Goal: Information Seeking & Learning: Get advice/opinions

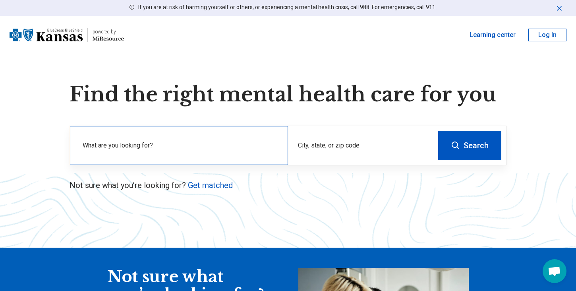
click at [179, 147] on label "What are you looking for?" at bounding box center [181, 146] width 196 height 10
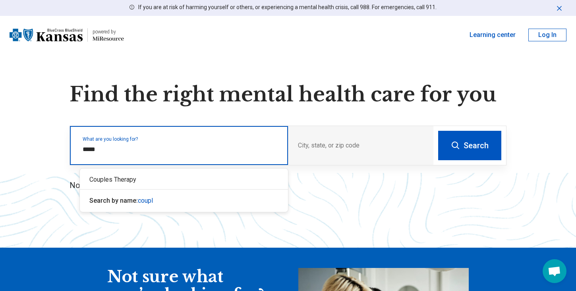
type input "******"
click at [165, 183] on div "Couples Therapy" at bounding box center [184, 180] width 208 height 16
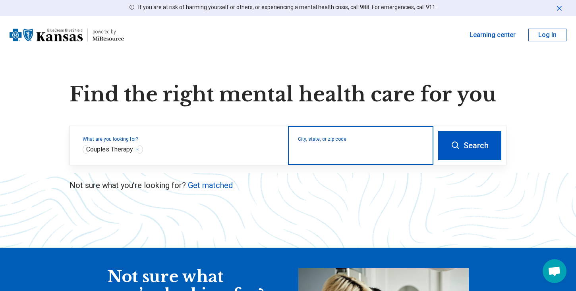
click at [328, 149] on input "City, state, or zip code" at bounding box center [361, 151] width 126 height 10
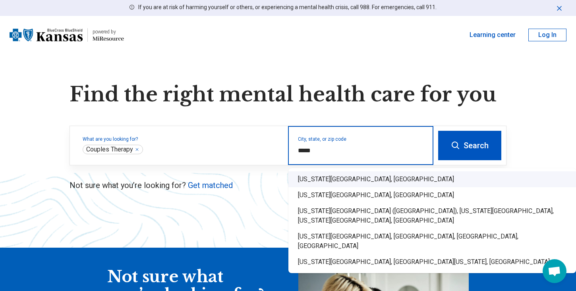
click at [317, 178] on div "[US_STATE][GEOGRAPHIC_DATA], [GEOGRAPHIC_DATA]" at bounding box center [432, 179] width 288 height 16
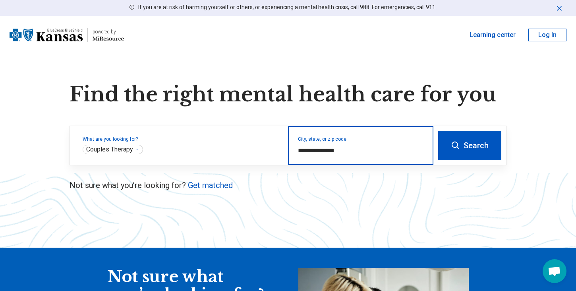
type input "**********"
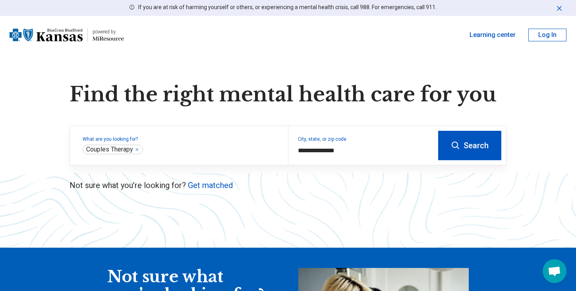
click at [471, 159] on button "Search" at bounding box center [469, 145] width 63 height 29
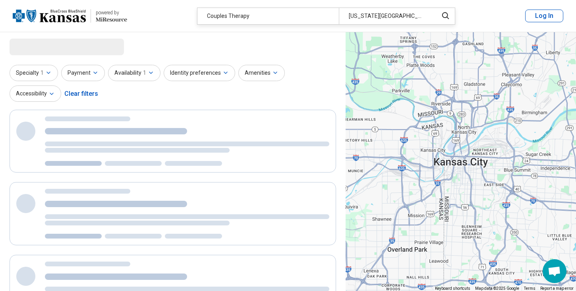
select select "***"
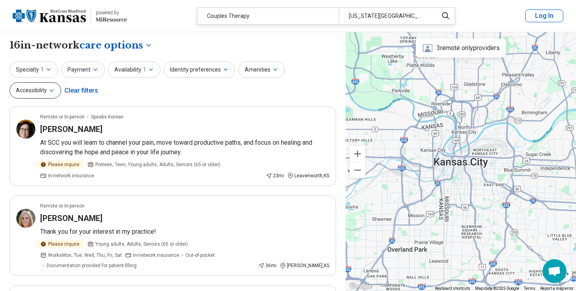
click at [61, 82] on button "Accessibility" at bounding box center [36, 90] width 52 height 16
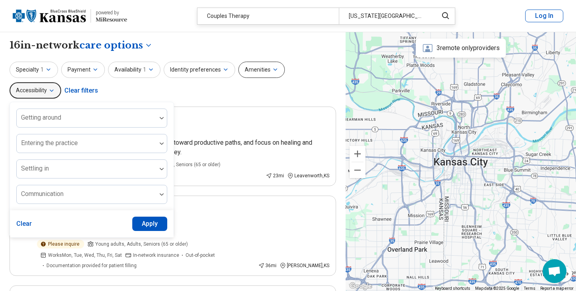
click at [249, 73] on button "Amenities" at bounding box center [261, 70] width 46 height 16
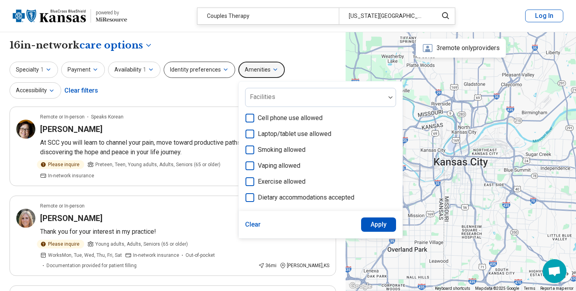
click at [207, 71] on button "Identity preferences" at bounding box center [199, 70] width 71 height 16
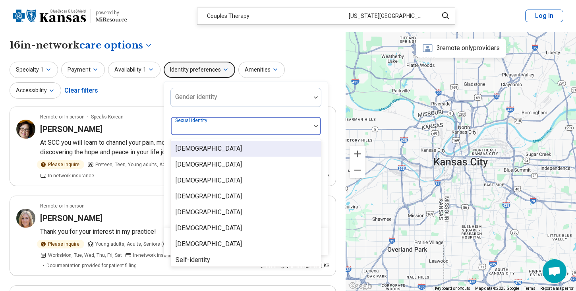
click at [236, 128] on div at bounding box center [240, 129] width 133 height 11
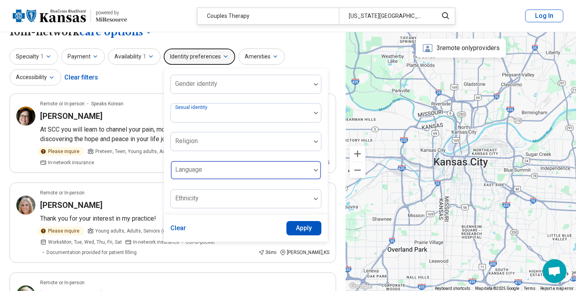
scroll to position [10, 0]
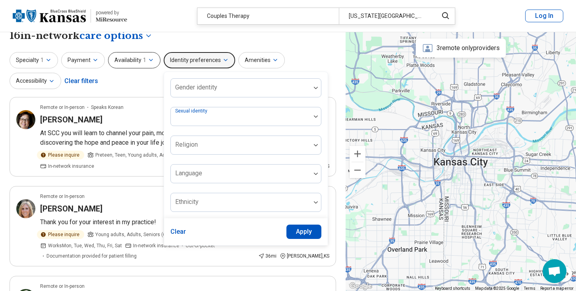
click at [138, 59] on button "Availability 1" at bounding box center [134, 60] width 52 height 16
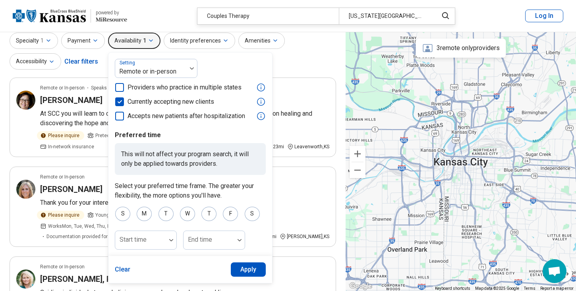
scroll to position [26, 0]
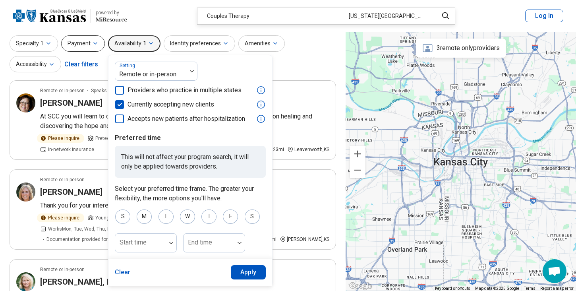
click at [93, 45] on icon "button" at bounding box center [95, 43] width 6 height 6
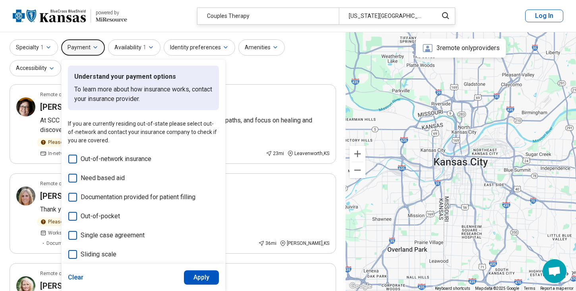
scroll to position [0, 0]
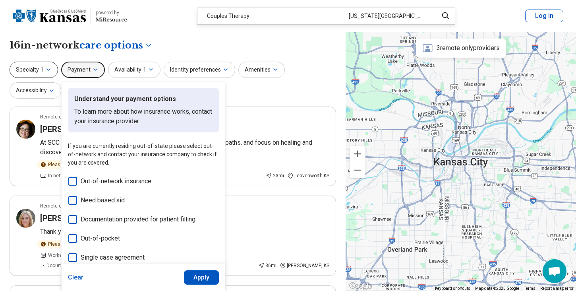
click at [40, 74] on button "Specialty 1" at bounding box center [34, 70] width 48 height 16
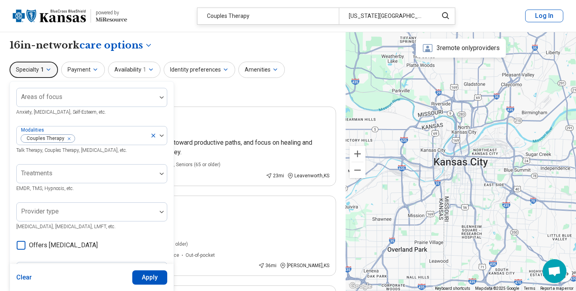
click at [255, 98] on div "Specialty 1 Areas of focus Anxiety, [MEDICAL_DATA], Self-Esteem, etc. Modalitie…" at bounding box center [173, 81] width 326 height 39
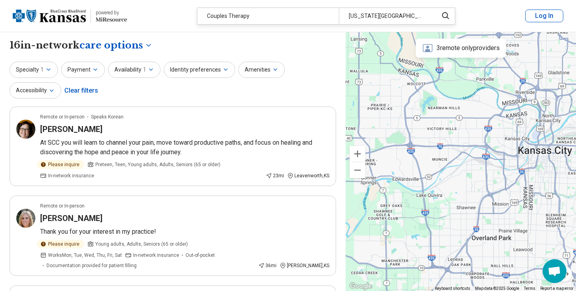
drag, startPoint x: 455, startPoint y: 174, endPoint x: 540, endPoint y: 163, distance: 85.8
click at [540, 163] on div at bounding box center [461, 161] width 230 height 259
click at [125, 71] on button "Availability 1" at bounding box center [134, 70] width 52 height 16
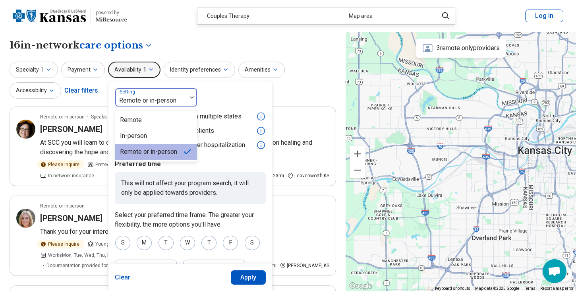
click at [165, 98] on div at bounding box center [150, 100] width 65 height 11
click at [139, 136] on div "In-person" at bounding box center [133, 136] width 27 height 10
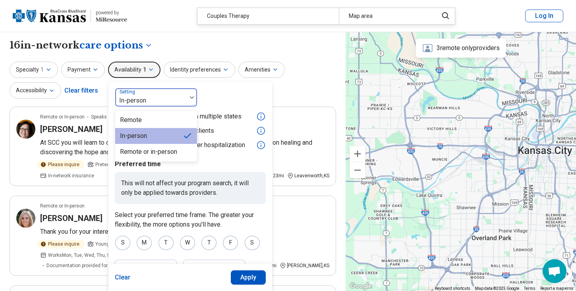
click at [181, 102] on div "In-person" at bounding box center [150, 97] width 71 height 17
click at [162, 152] on div "Remote or in-person" at bounding box center [148, 152] width 57 height 10
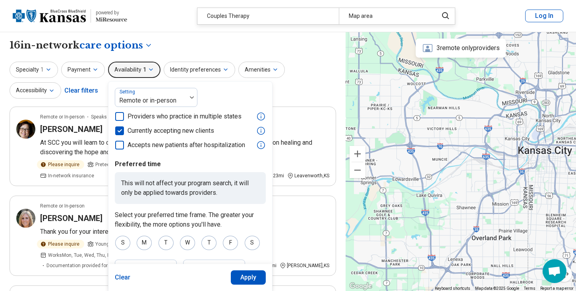
click at [291, 97] on div "Specialty 1 Payment Availability 1 option Remote or in-person, selected. Settin…" at bounding box center [173, 81] width 326 height 39
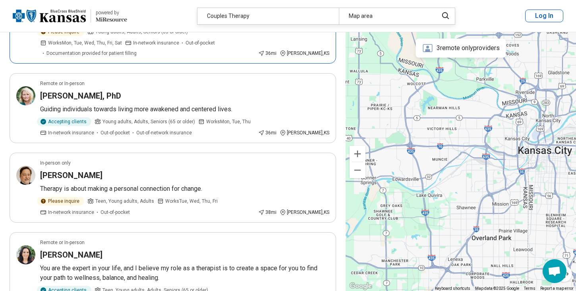
scroll to position [217, 0]
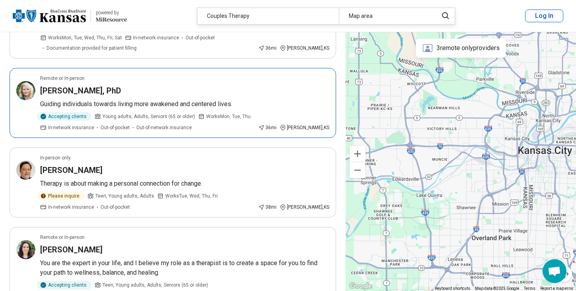
click at [245, 108] on p "Guiding individuals towards living more awakened and centered lives." at bounding box center [184, 104] width 289 height 10
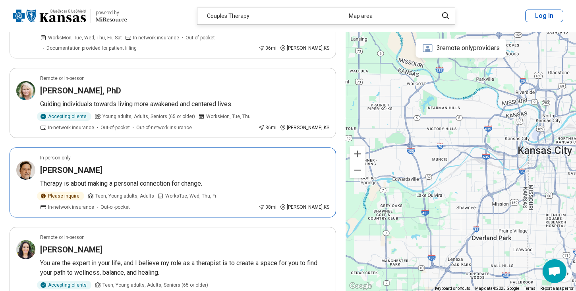
click at [211, 170] on div "[PERSON_NAME]" at bounding box center [184, 169] width 289 height 11
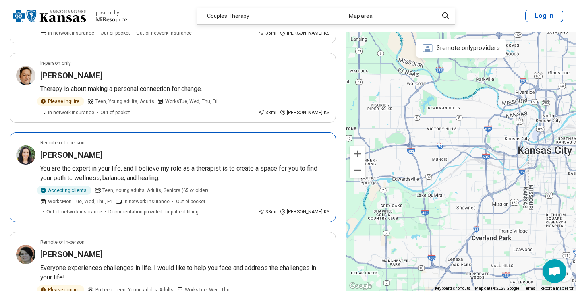
scroll to position [311, 0]
click at [214, 177] on p "You are the expert in your life, and I believe my role as a therapist is to cre…" at bounding box center [184, 173] width 289 height 19
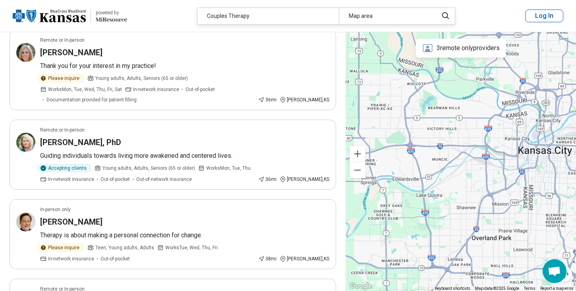
scroll to position [0, 0]
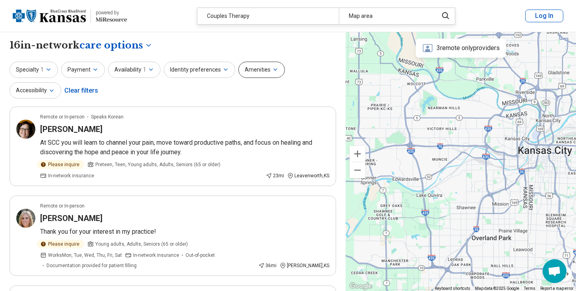
click at [261, 67] on button "Amenities" at bounding box center [261, 70] width 46 height 16
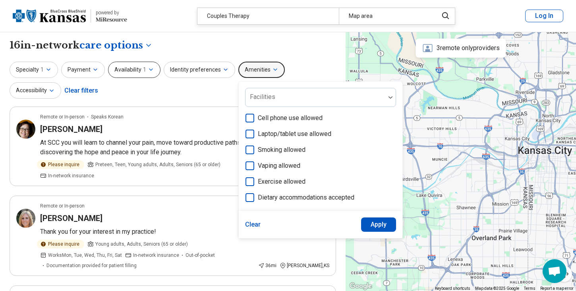
click at [118, 72] on button "Availability 1" at bounding box center [134, 70] width 52 height 16
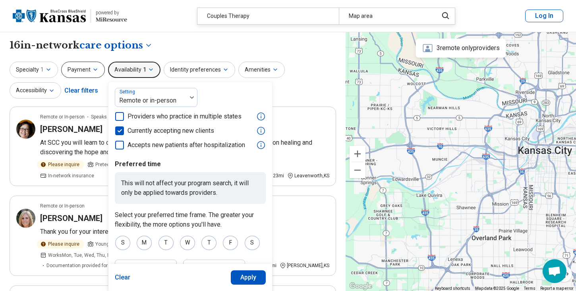
click at [76, 74] on button "Payment" at bounding box center [83, 70] width 44 height 16
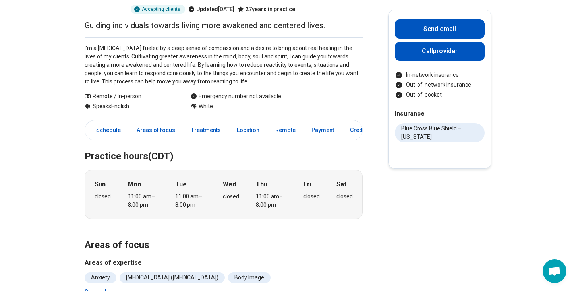
scroll to position [100, 0]
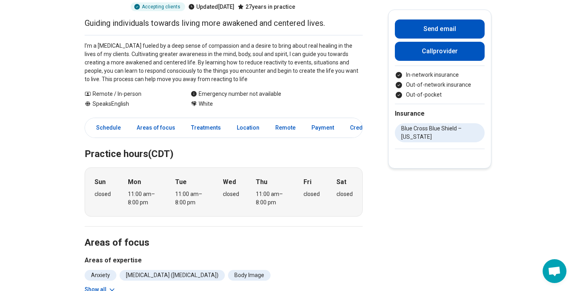
click at [236, 61] on p "I’m a psychologist fueled by a deep sense of compassion and a desire to bring a…" at bounding box center [224, 63] width 278 height 42
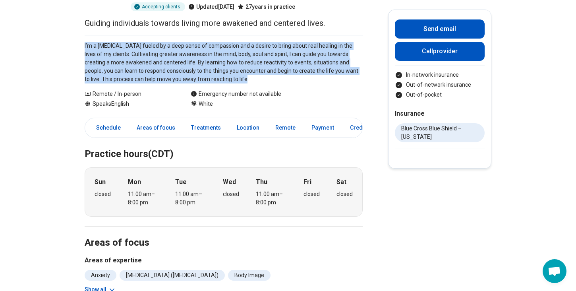
click at [262, 78] on p "I’m a psychologist fueled by a deep sense of compassion and a desire to bring a…" at bounding box center [224, 63] width 278 height 42
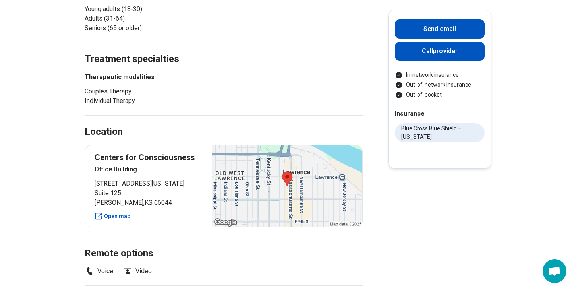
scroll to position [413, 0]
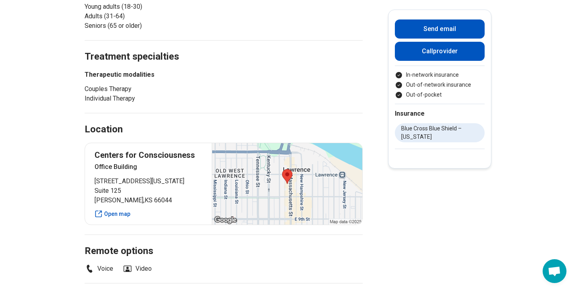
click at [146, 157] on p "Centers for Consciousness" at bounding box center [149, 154] width 108 height 11
copy p "Centers for Consciousness"
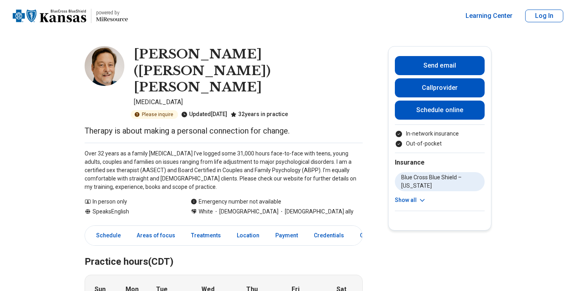
click at [234, 149] on p "Over 32 years as a family psychologist I've logged some 31,000 hours face-to-fa…" at bounding box center [224, 170] width 278 height 42
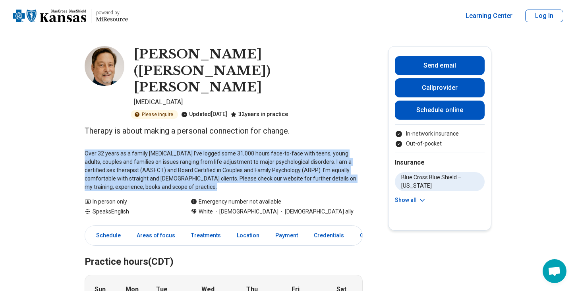
click at [268, 149] on p "Over 32 years as a family psychologist I've logged some 31,000 hours face-to-fa…" at bounding box center [224, 170] width 278 height 42
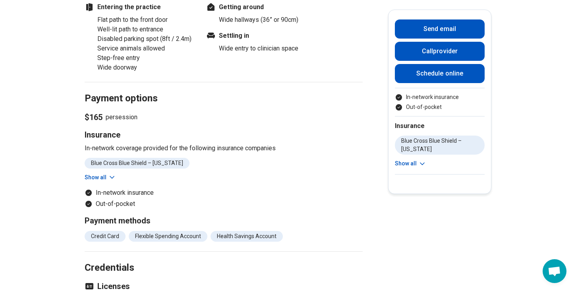
scroll to position [697, 0]
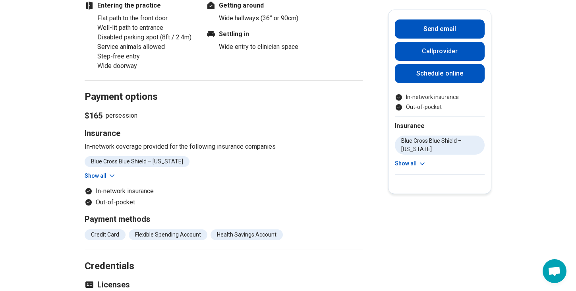
click at [110, 175] on icon at bounding box center [112, 176] width 4 height 2
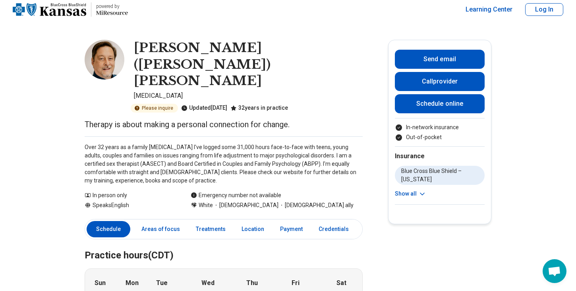
scroll to position [0, 0]
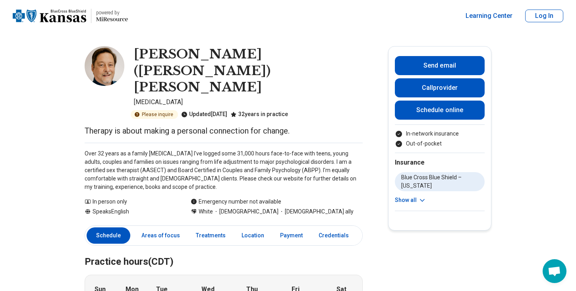
click at [161, 57] on h1 "Wesley (Wes) Crenshaw" at bounding box center [248, 71] width 229 height 50
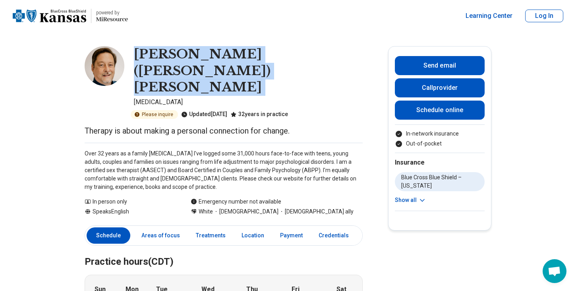
copy h1 "Wesley (Wes) Crenshaw"
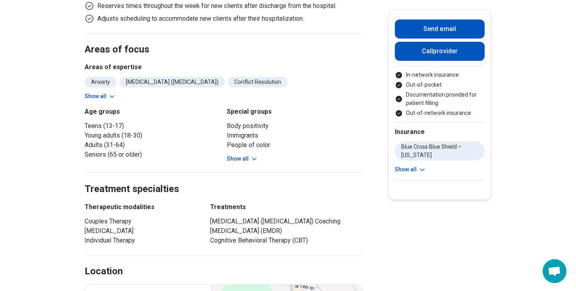
scroll to position [290, 0]
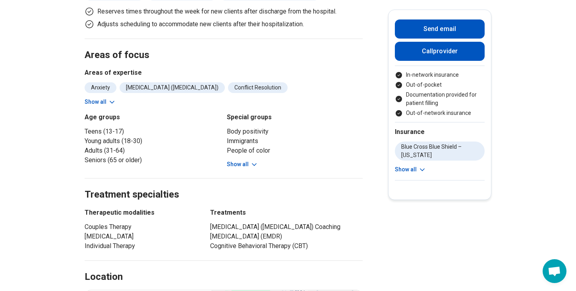
click at [242, 160] on button "Show all" at bounding box center [242, 164] width 31 height 8
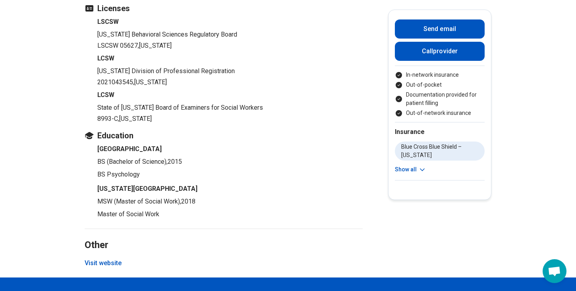
scroll to position [1126, 0]
